Goal: Transaction & Acquisition: Purchase product/service

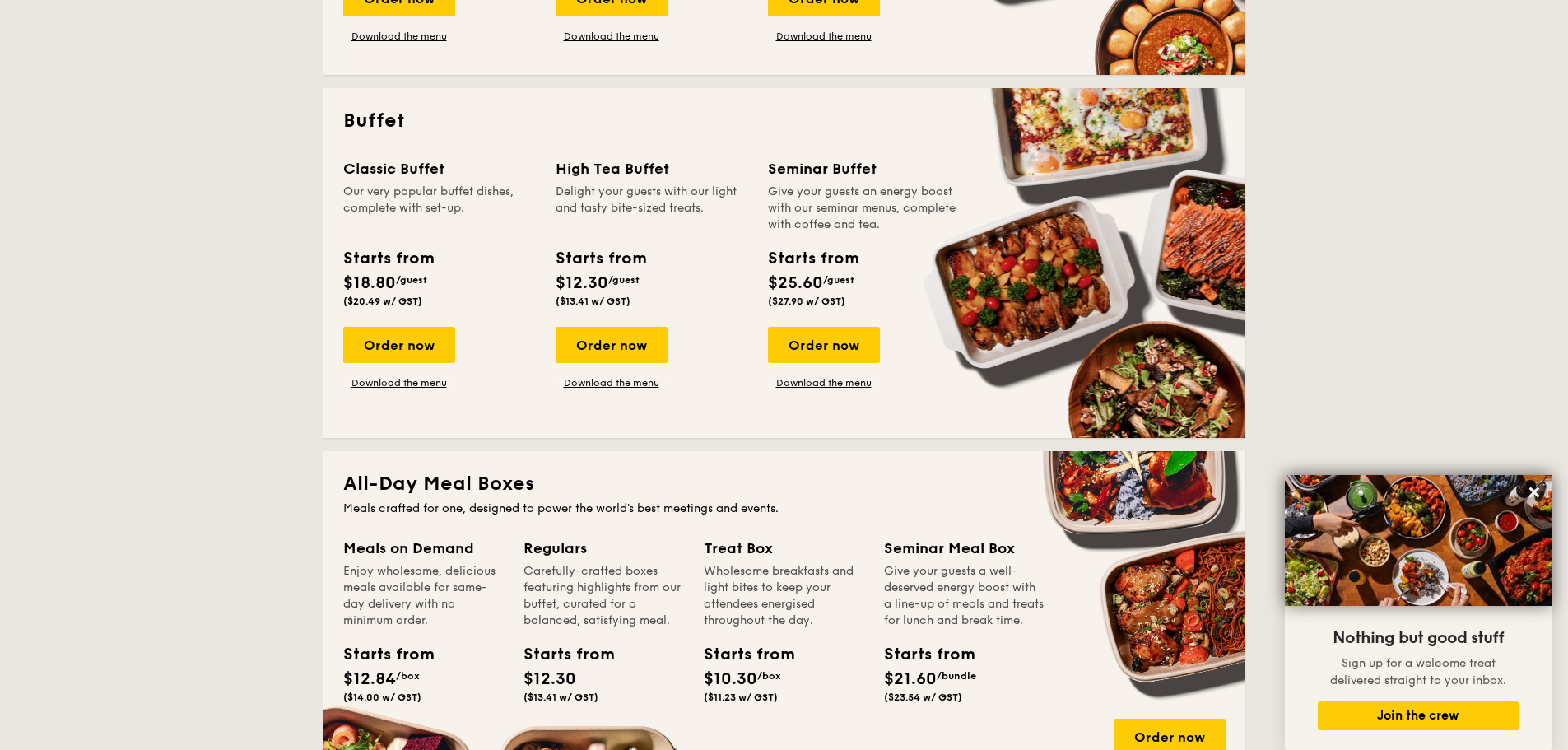
scroll to position [330, 0]
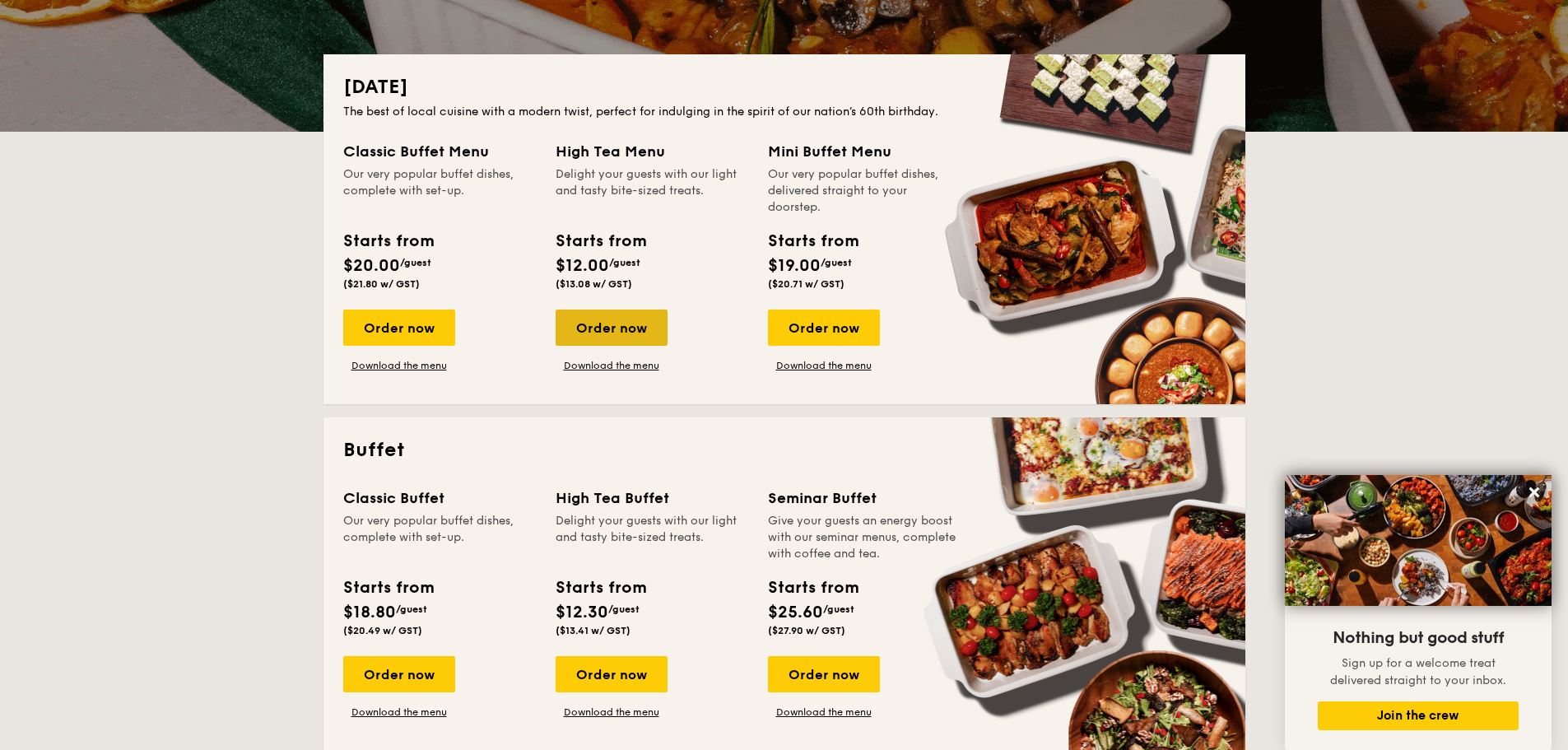
click at [619, 328] on div "Order now" at bounding box center [612, 328] width 112 height 37
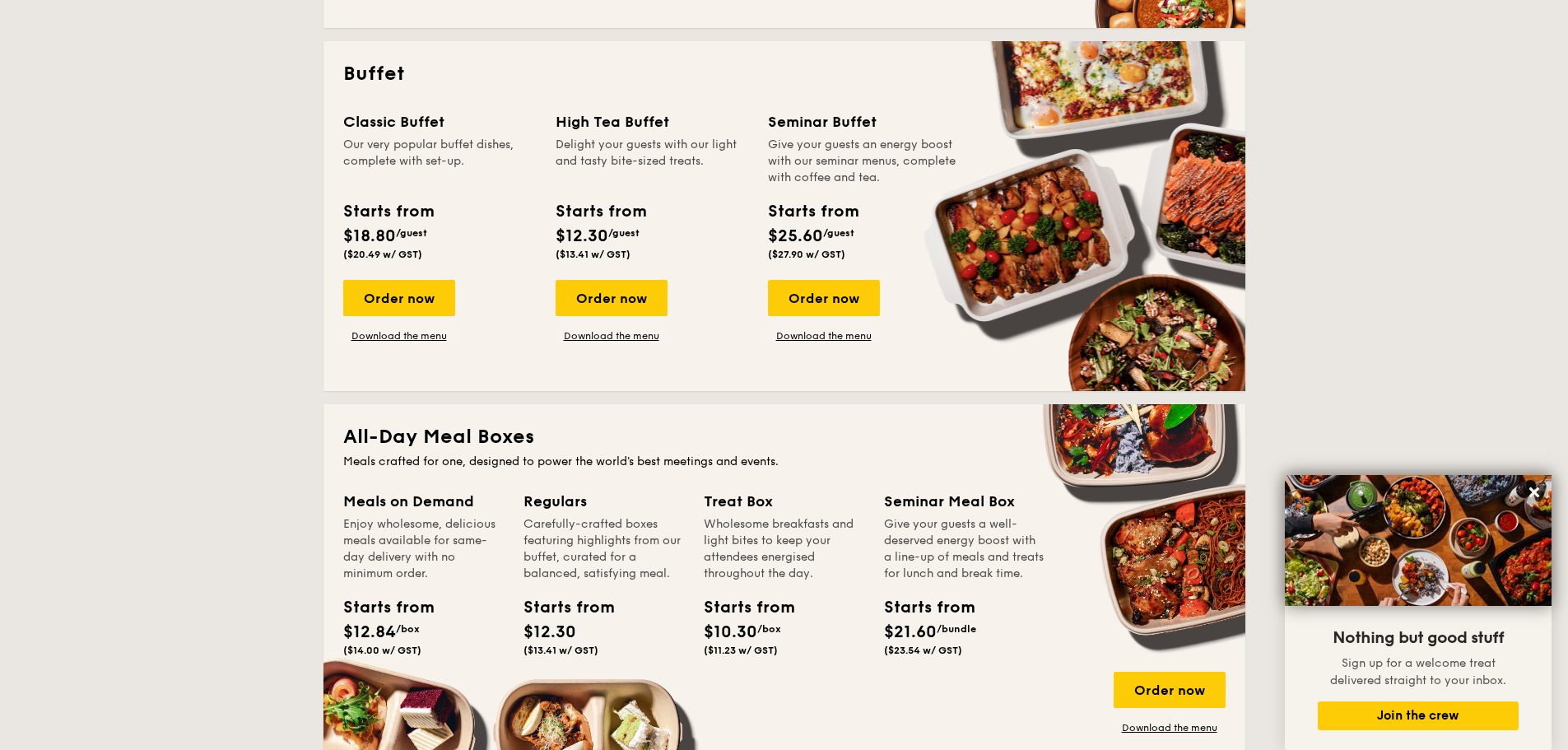
scroll to position [659, 0]
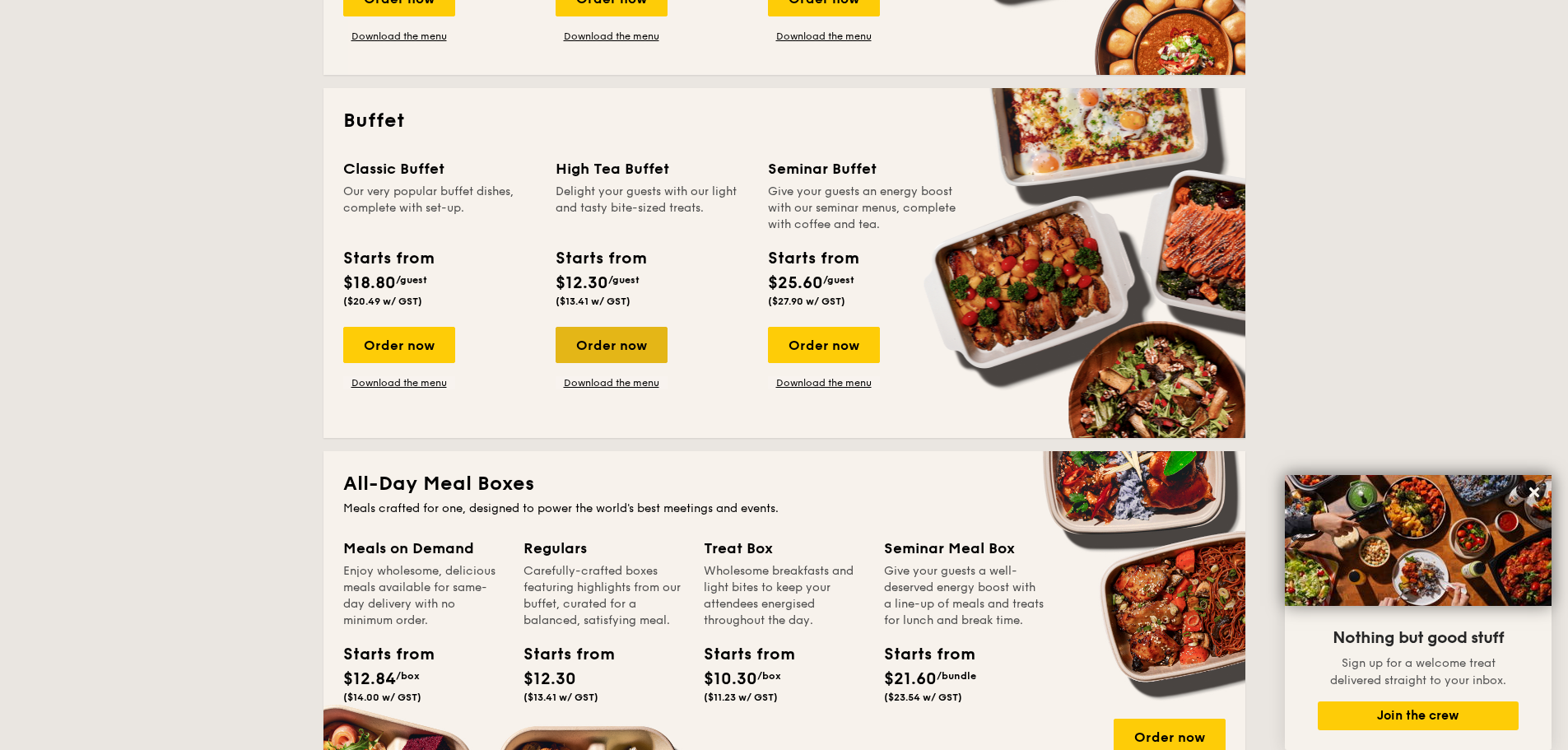
click at [625, 355] on div "Order now" at bounding box center [612, 345] width 112 height 37
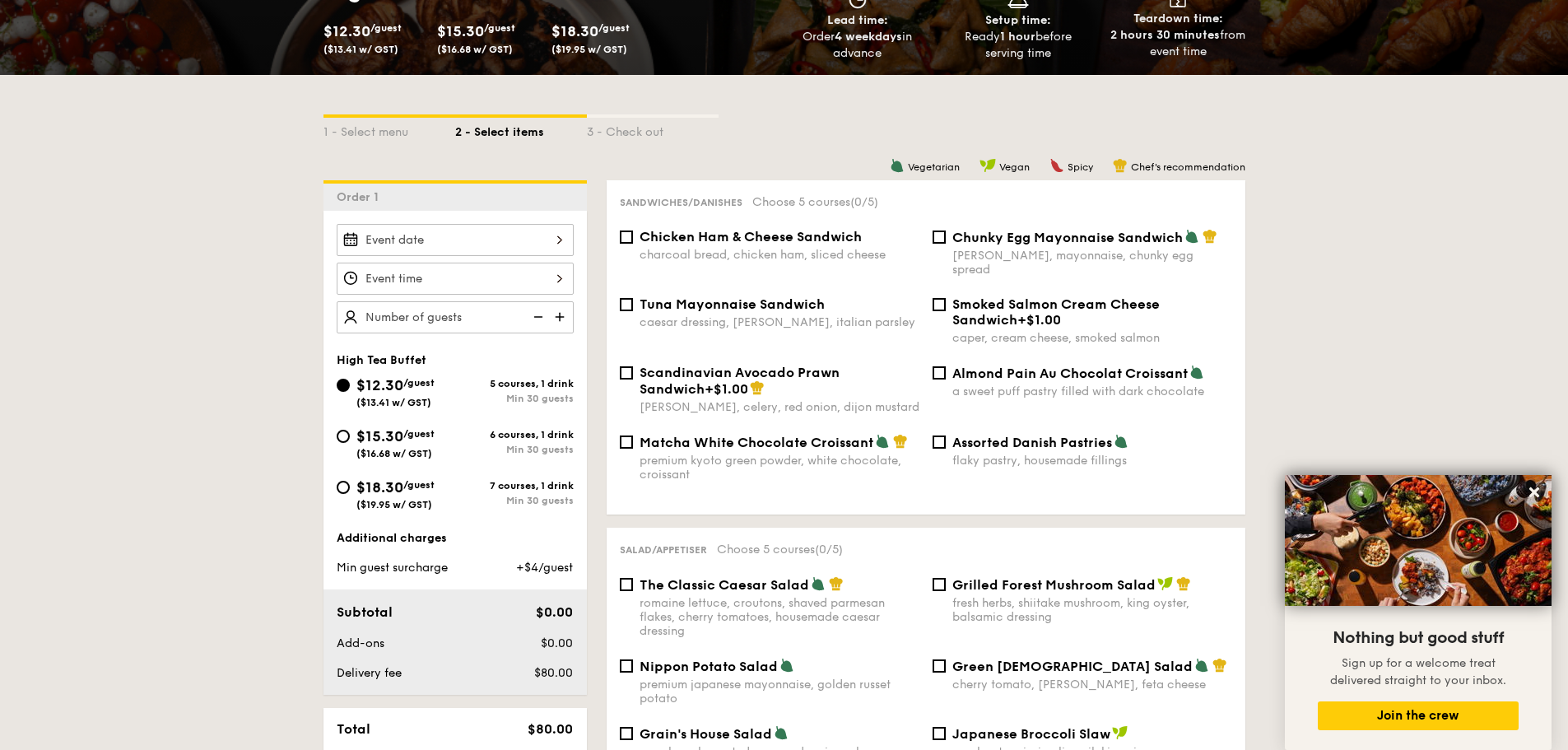
scroll to position [330, 0]
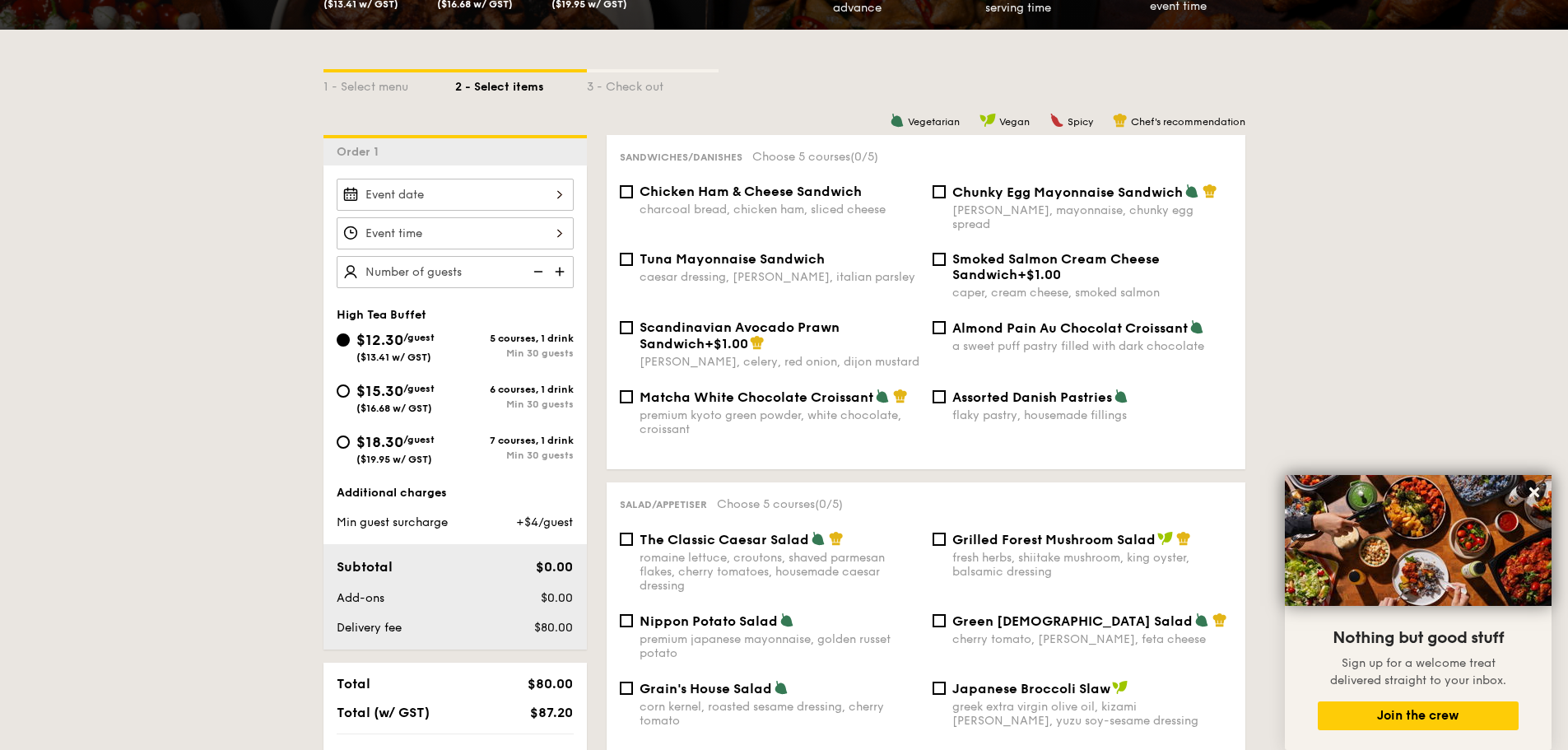
click at [750, 202] on div "Chicken Ham & Cheese Sandwich charcoal bread, chicken ham, sliced cheese" at bounding box center [779, 200] width 280 height 33
click at [633, 199] on input "Chicken Ham & Cheese Sandwich charcoal bread, chicken ham, sliced cheese" at bounding box center [626, 192] width 13 height 13
checkbox input "true"
click at [1074, 208] on div "[PERSON_NAME], mayonnaise, chunky egg spread" at bounding box center [1093, 216] width 280 height 28
click at [946, 199] on input "Chunky Egg Mayonnaise Sandwich dijon mustard, mayonnaise, chunky egg spread" at bounding box center [939, 192] width 13 height 13
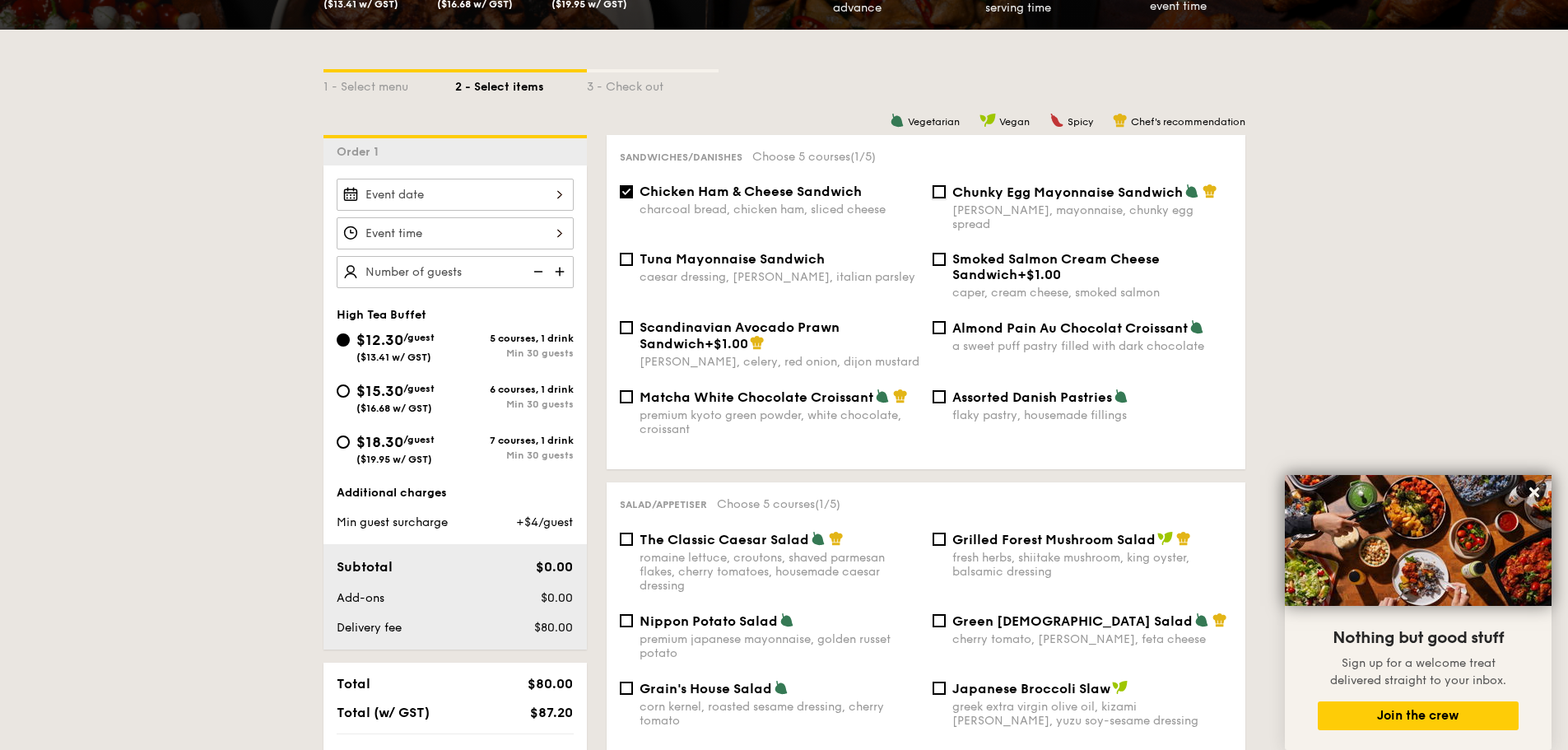
checkbox input "true"
click at [712, 201] on div "Chicken Ham & Cheese Sandwich charcoal bread, chicken ham, sliced cheese" at bounding box center [779, 200] width 280 height 33
click at [633, 199] on input "Chicken Ham & Cheese Sandwich charcoal bread, chicken ham, sliced cheese" at bounding box center [626, 192] width 13 height 13
click at [713, 201] on div "Chicken Ham & Cheese Sandwich charcoal bread, chicken ham, sliced cheese" at bounding box center [779, 200] width 280 height 33
click at [633, 199] on input "Chicken Ham & Cheese Sandwich charcoal bread, chicken ham, sliced cheese" at bounding box center [626, 192] width 13 height 13
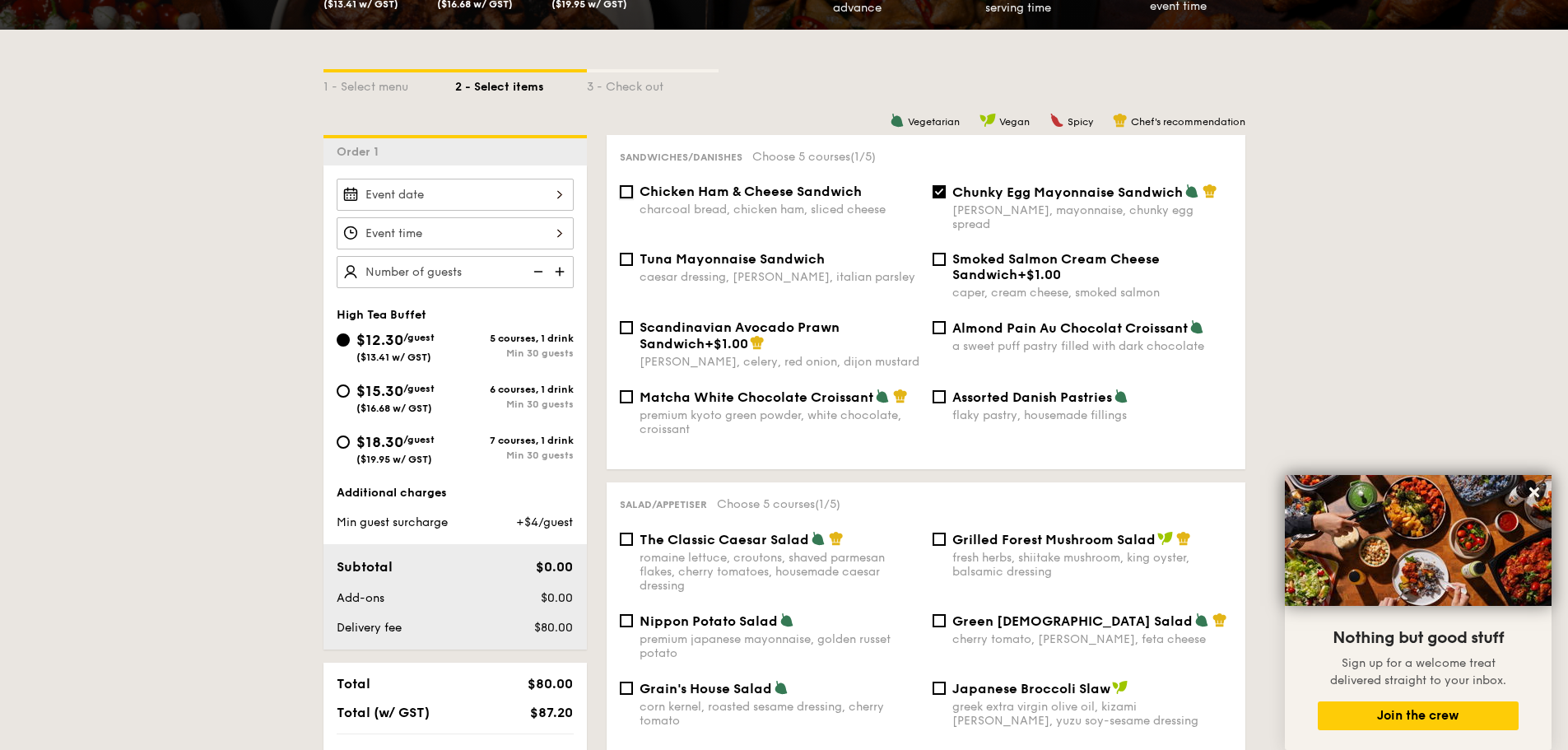
checkbox input "true"
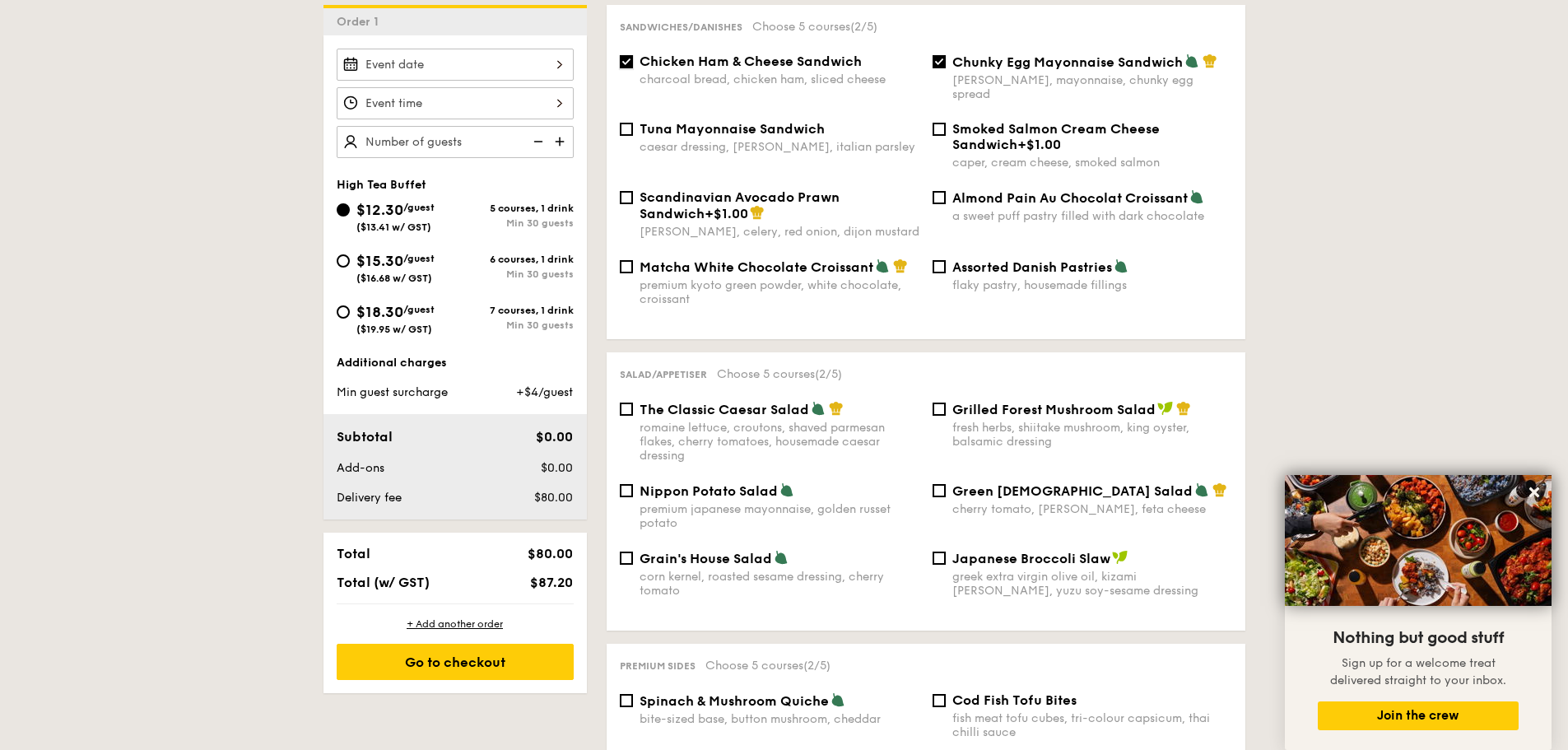
scroll to position [494, 0]
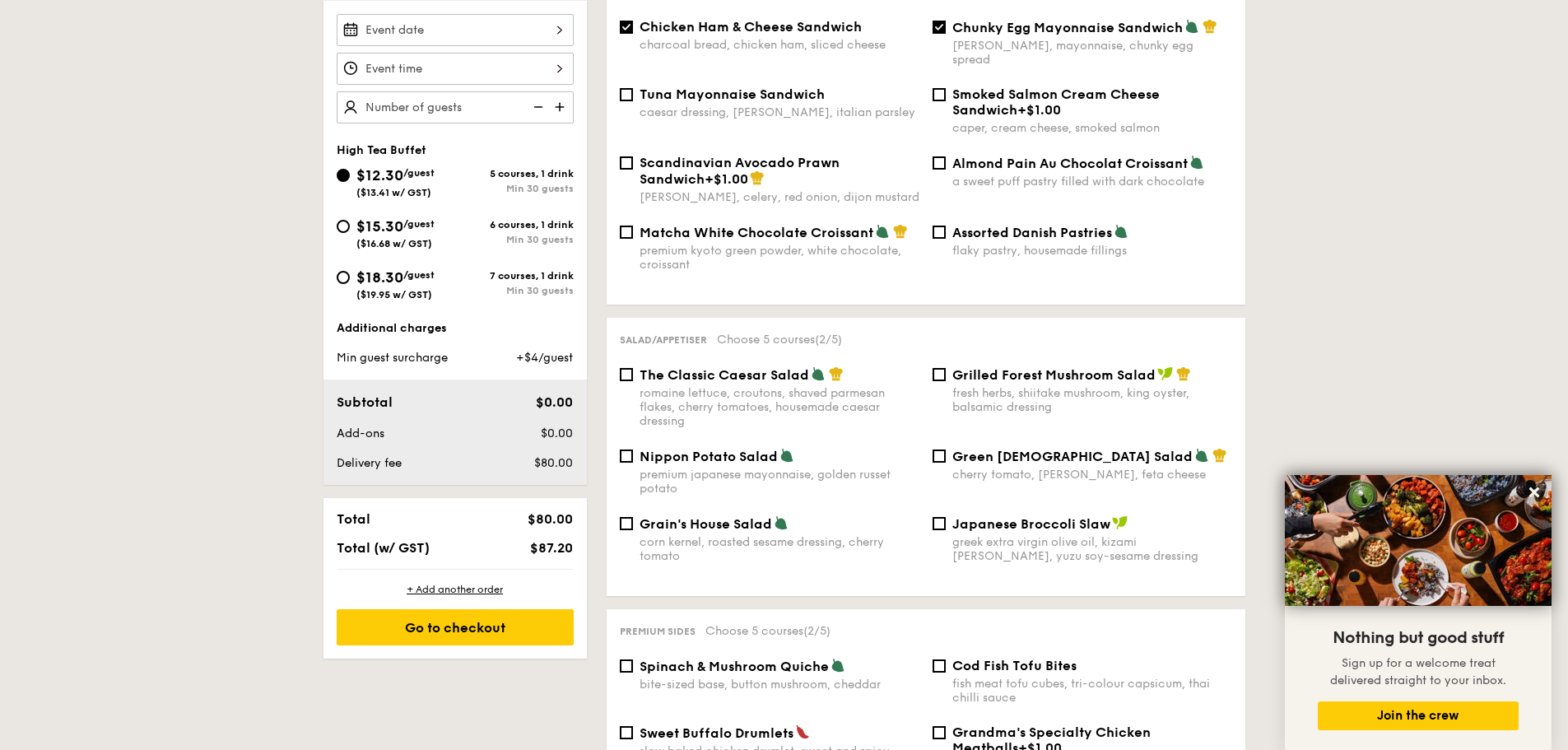
click at [799, 474] on div "premium japanese mayonnaise, golden russet potato" at bounding box center [779, 481] width 280 height 28
click at [633, 463] on input "Nippon Potato Salad premium japanese mayonnaise, golden russet potato" at bounding box center [626, 456] width 13 height 13
checkbox input "true"
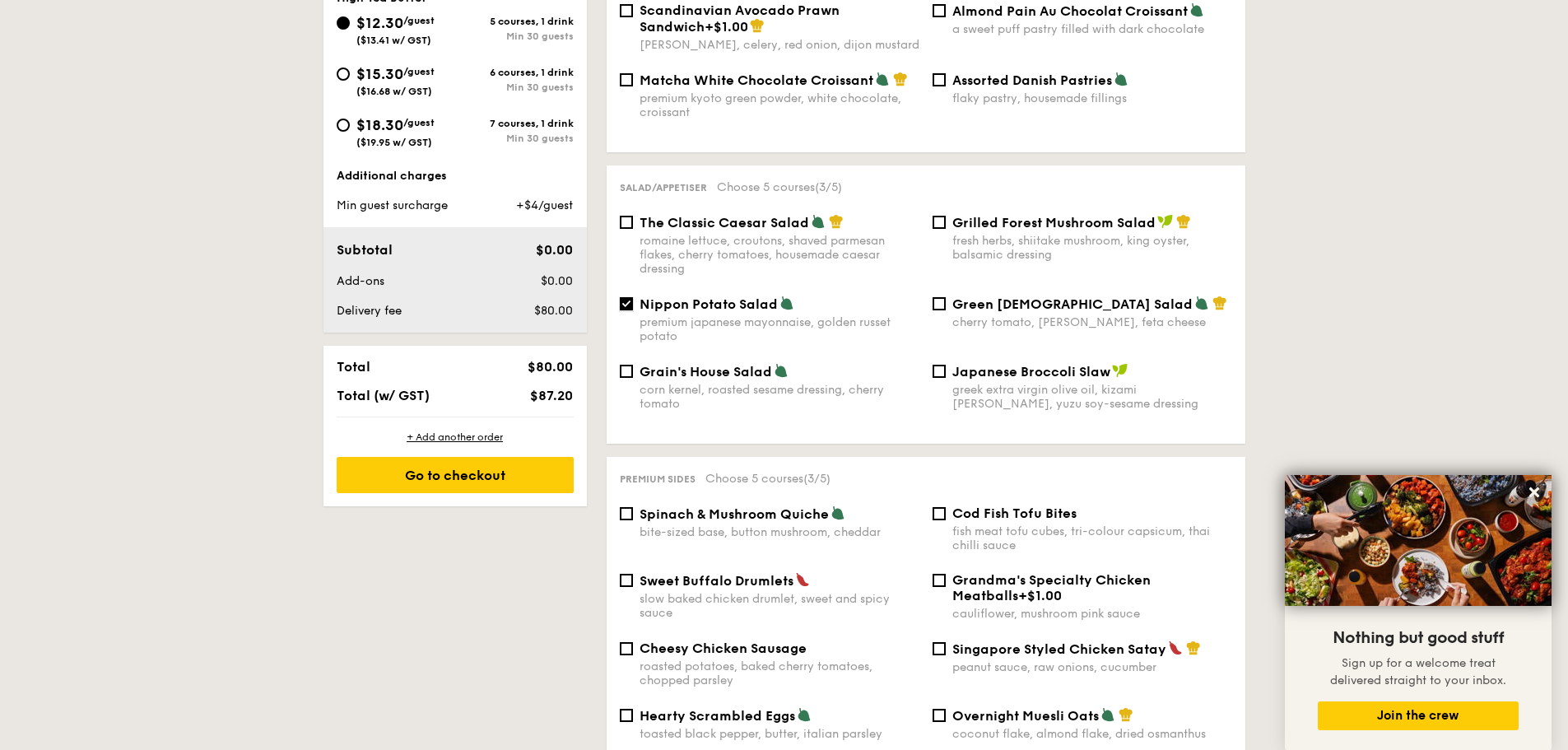
scroll to position [659, 0]
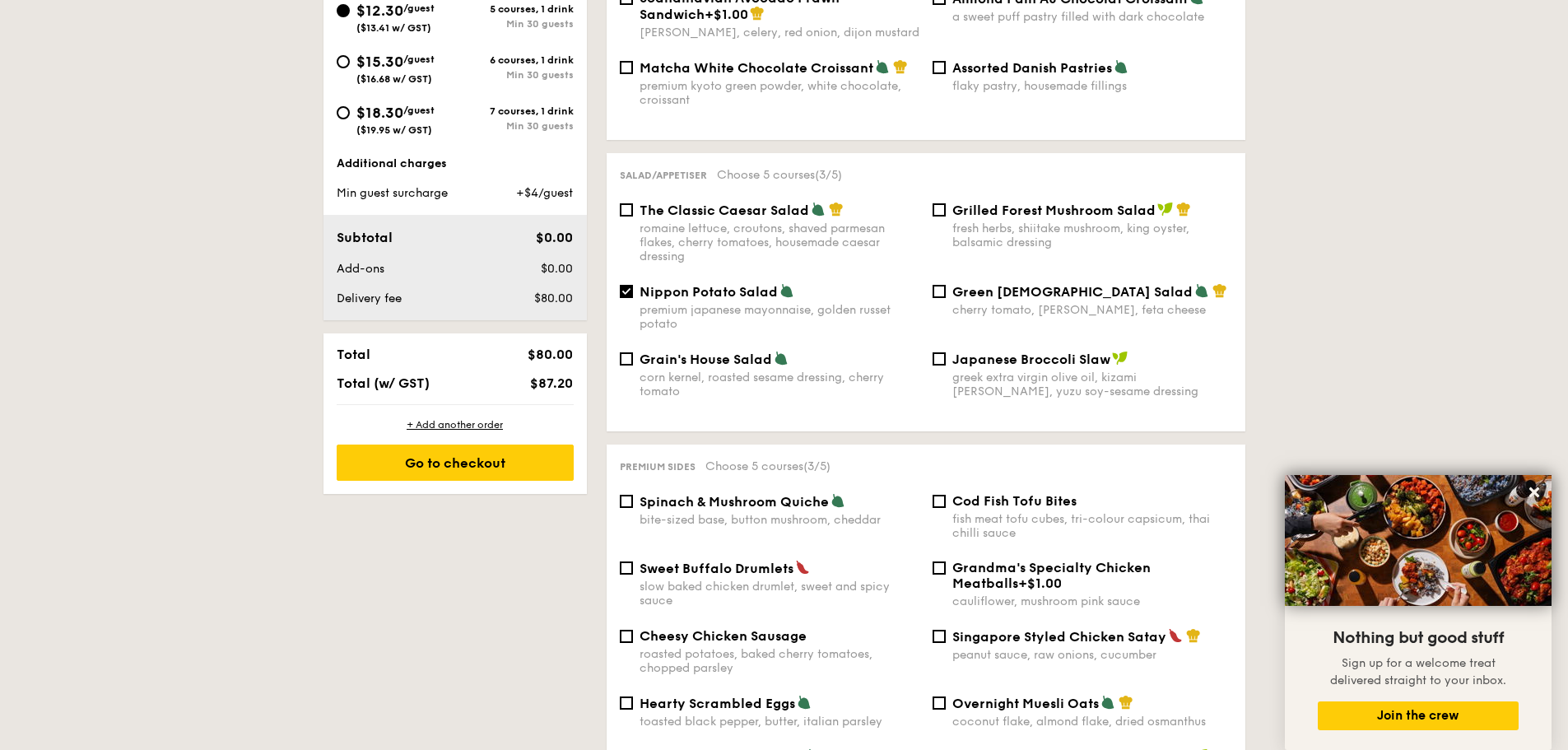
click at [828, 497] on div "Spinach & Mushroom Quiche bite-sized base, button mushroom, cheddar" at bounding box center [779, 510] width 280 height 34
click at [633, 497] on input "Spinach & Mushroom Quiche bite-sized base, button mushroom, cheddar" at bounding box center [626, 501] width 13 height 13
checkbox input "true"
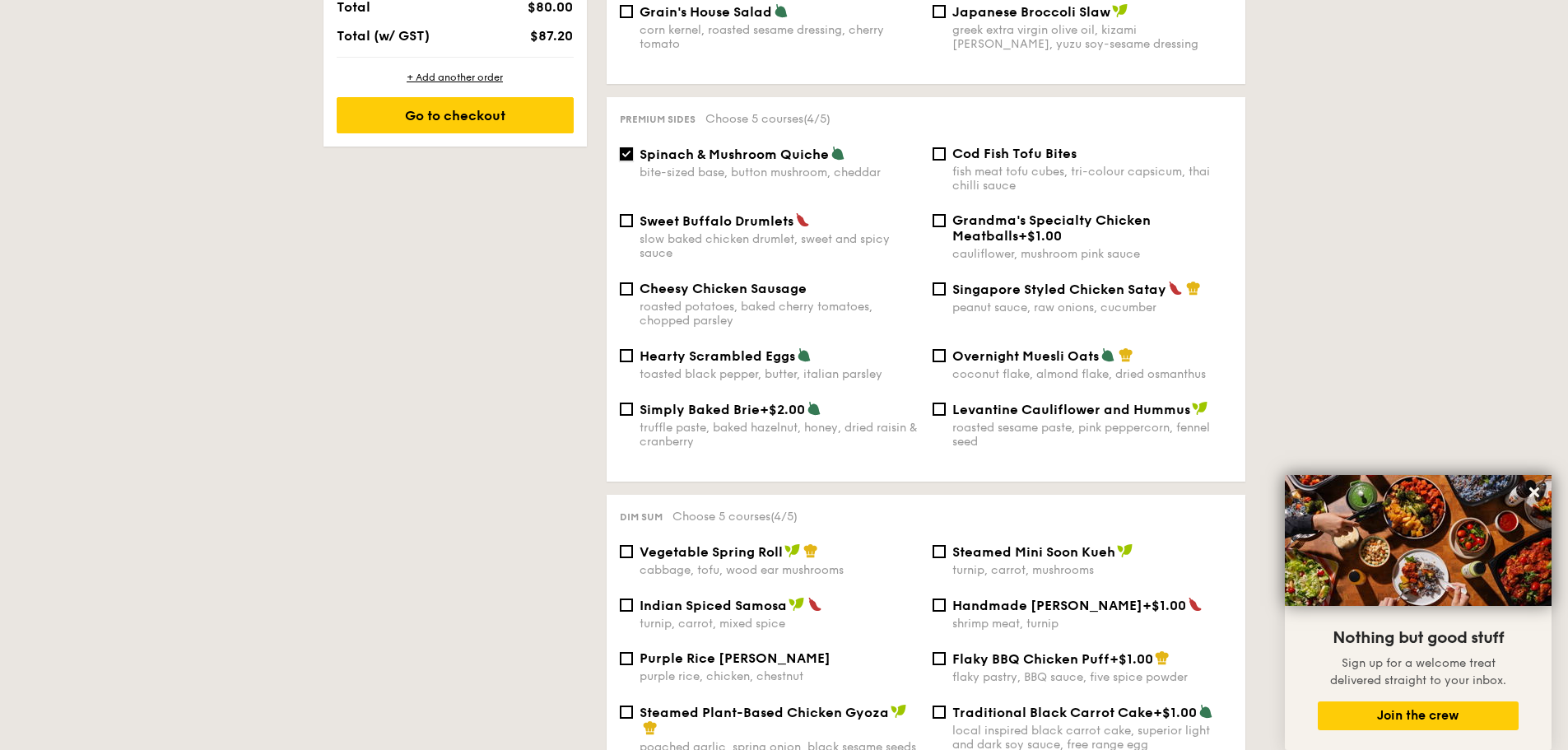
scroll to position [1071, 0]
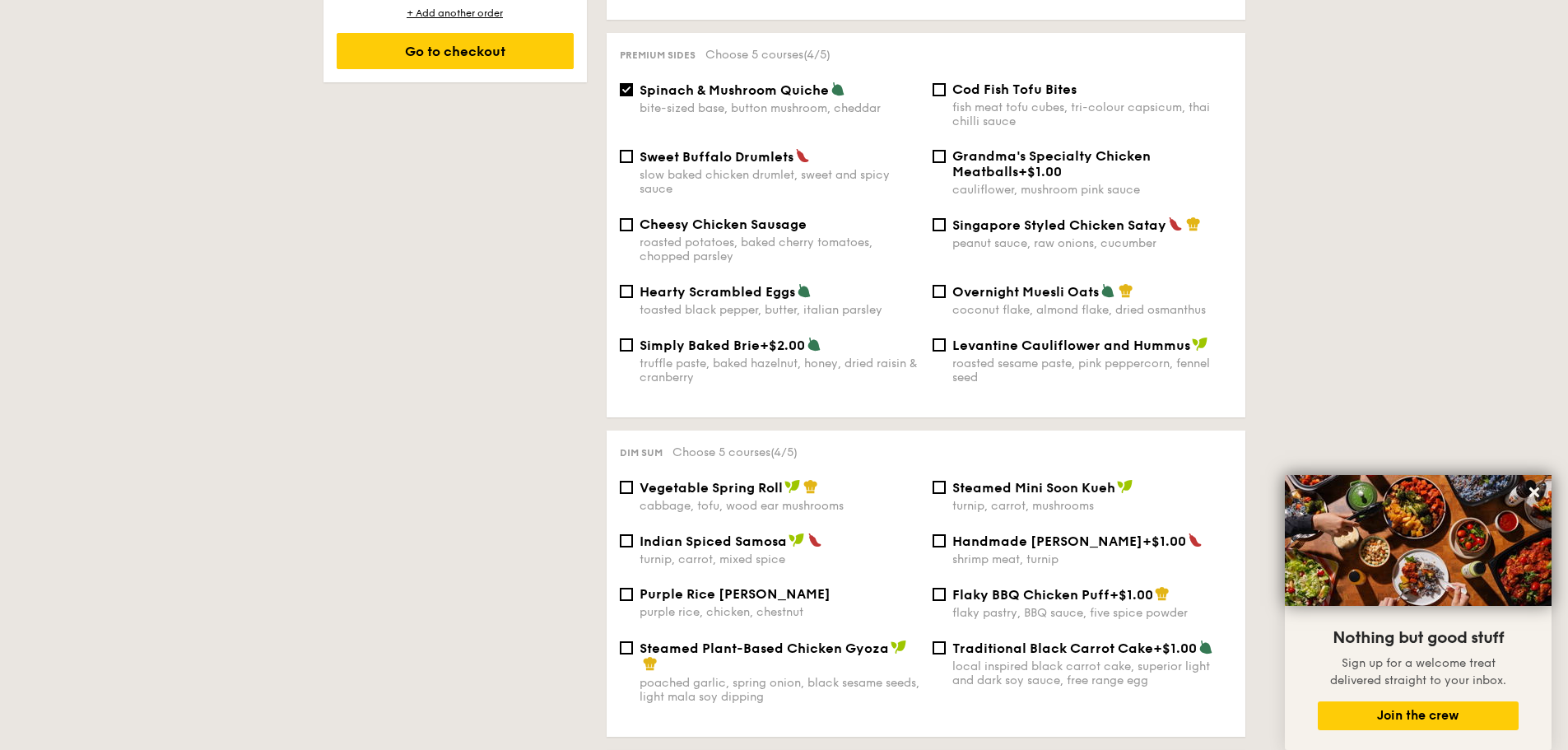
click at [995, 482] on div "Steamed Mini Soon Kueh turnip, carrot, mushrooms" at bounding box center [1093, 496] width 280 height 34
click at [946, 482] on input "Steamed Mini Soon Kueh turnip, carrot, mushrooms" at bounding box center [939, 487] width 13 height 13
checkbox input "true"
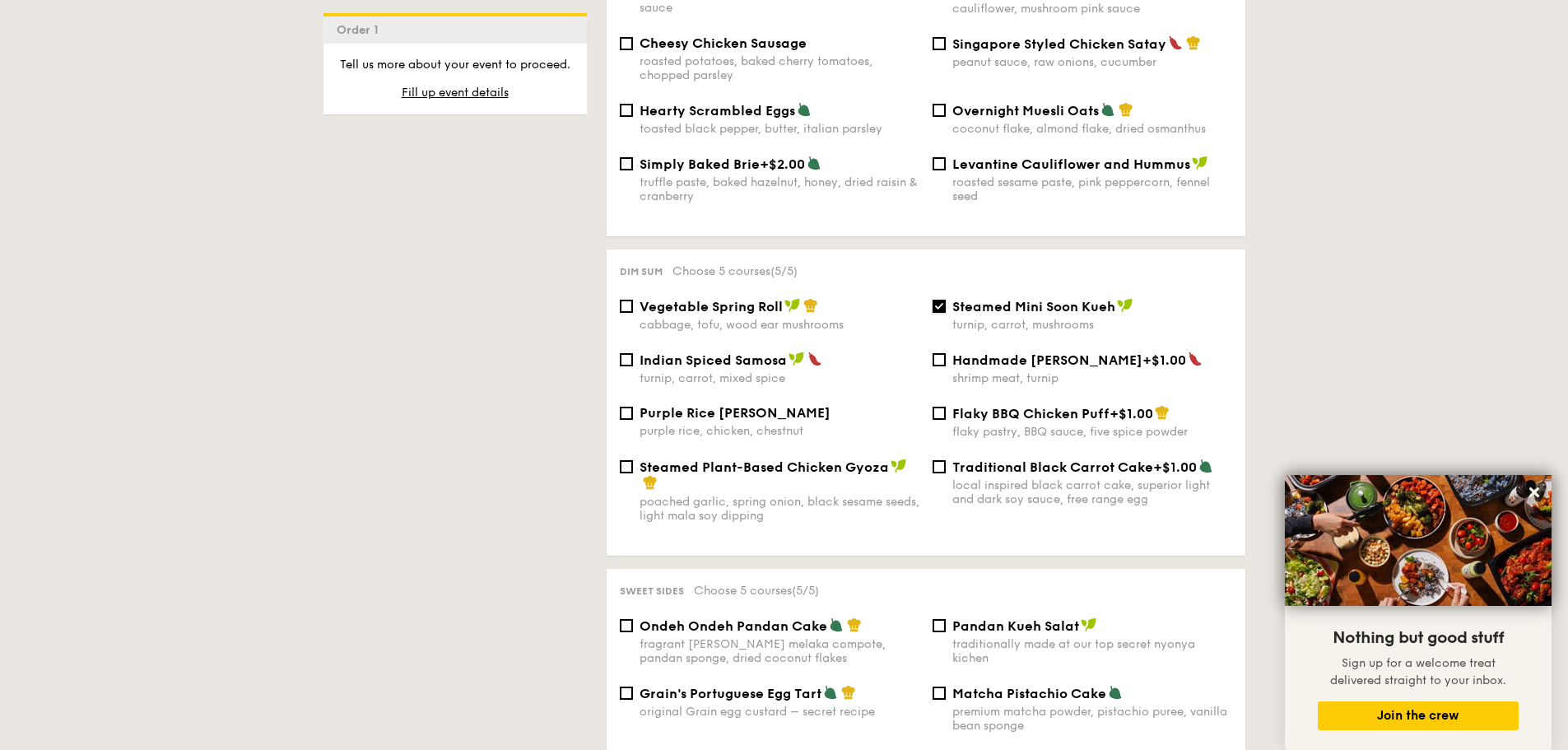
scroll to position [989, 0]
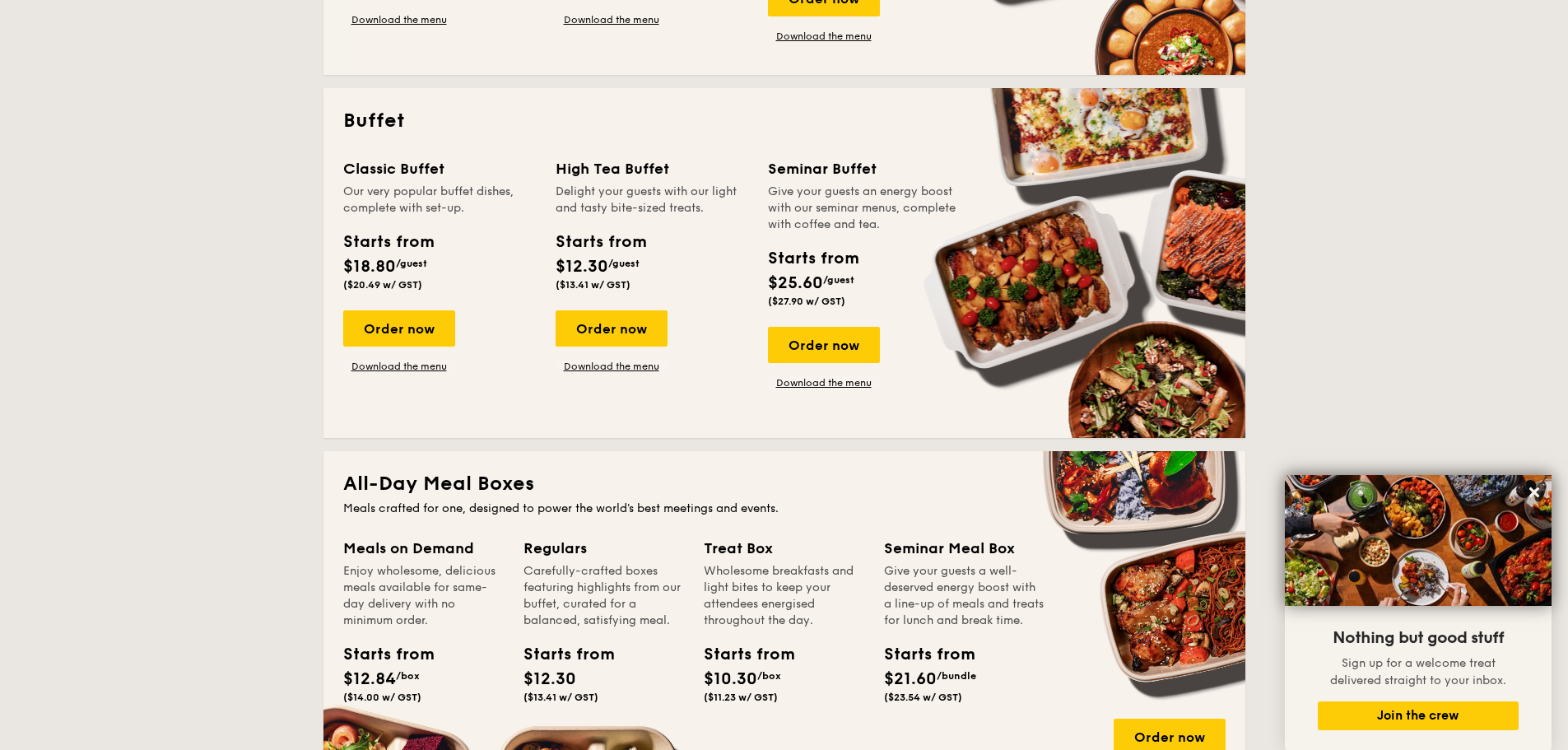
scroll to position [2459, 0]
